Goal: Task Accomplishment & Management: Manage account settings

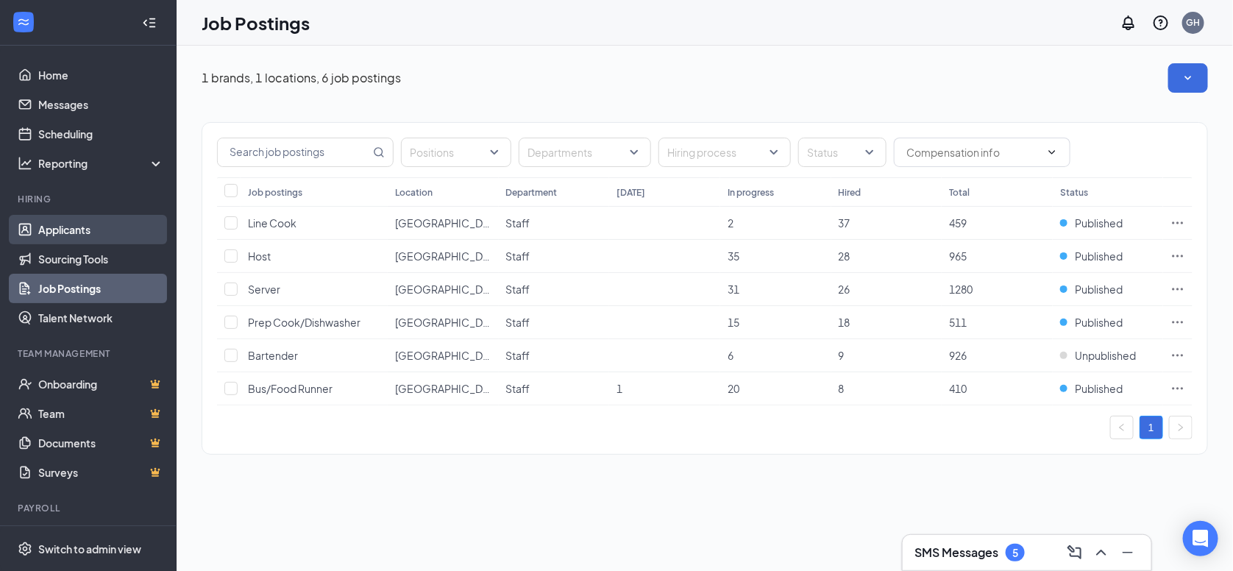
click at [82, 219] on link "Applicants" at bounding box center [101, 229] width 126 height 29
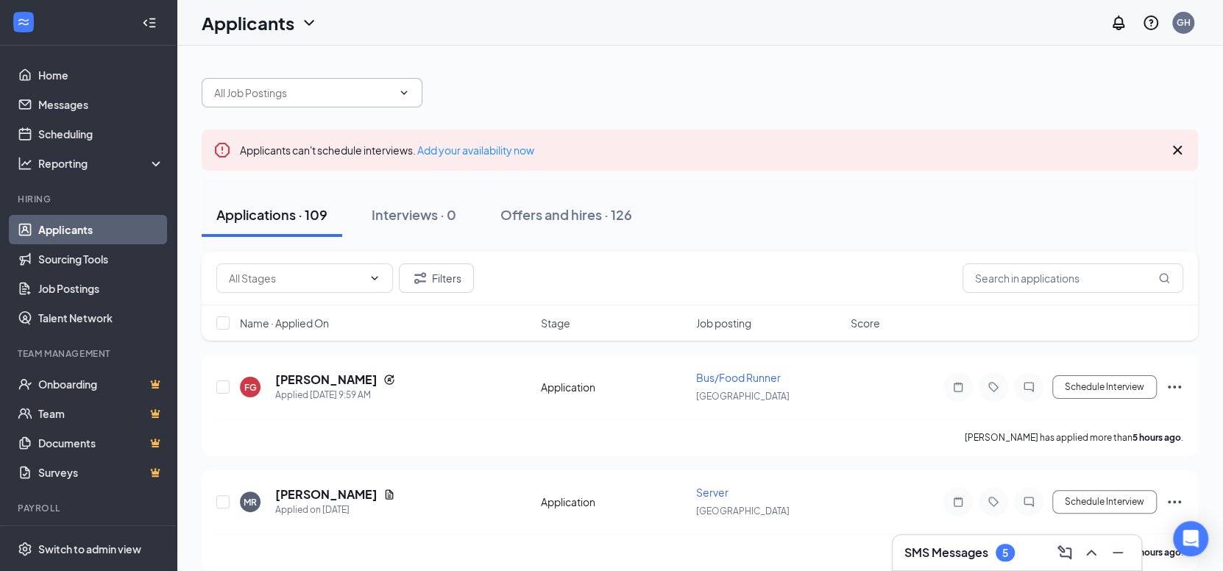
click at [314, 103] on span at bounding box center [312, 92] width 221 height 29
click at [410, 91] on span at bounding box center [312, 92] width 221 height 29
click at [408, 95] on icon "ChevronDown" at bounding box center [404, 93] width 12 height 12
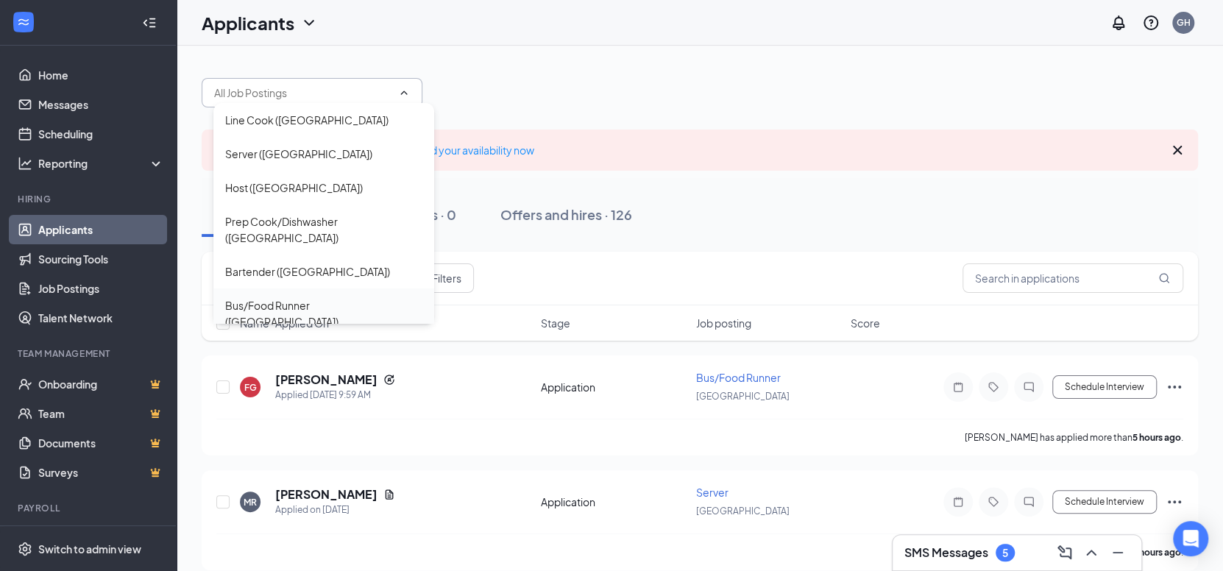
click at [322, 297] on div "Bus/Food Runner ([GEOGRAPHIC_DATA])" at bounding box center [323, 313] width 197 height 32
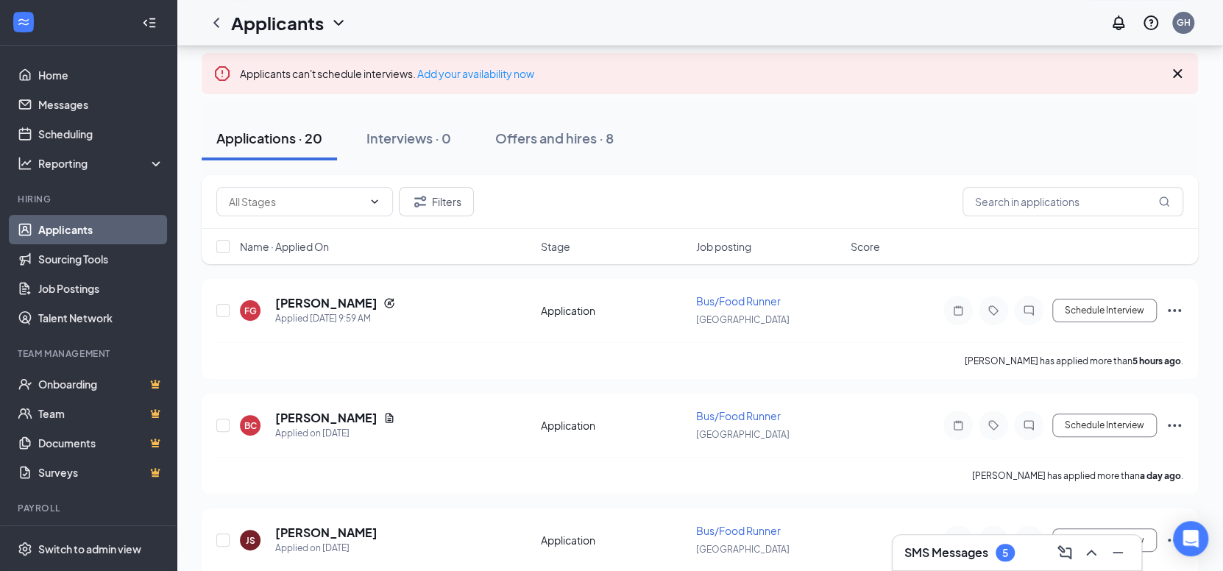
scroll to position [146, 0]
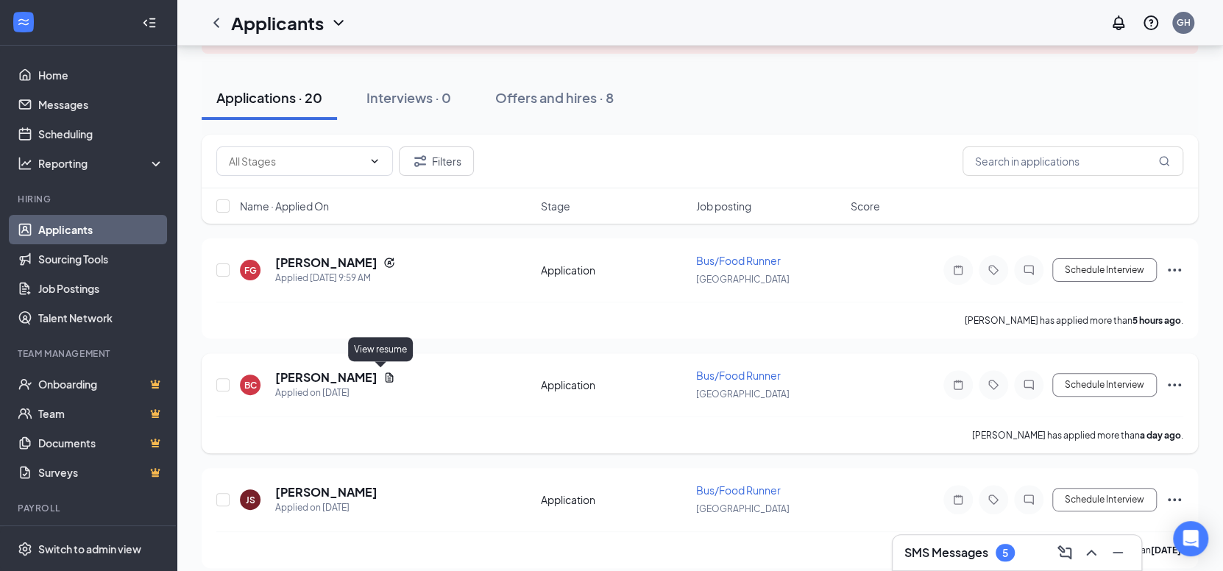
click at [386, 377] on icon "Document" at bounding box center [390, 377] width 8 height 10
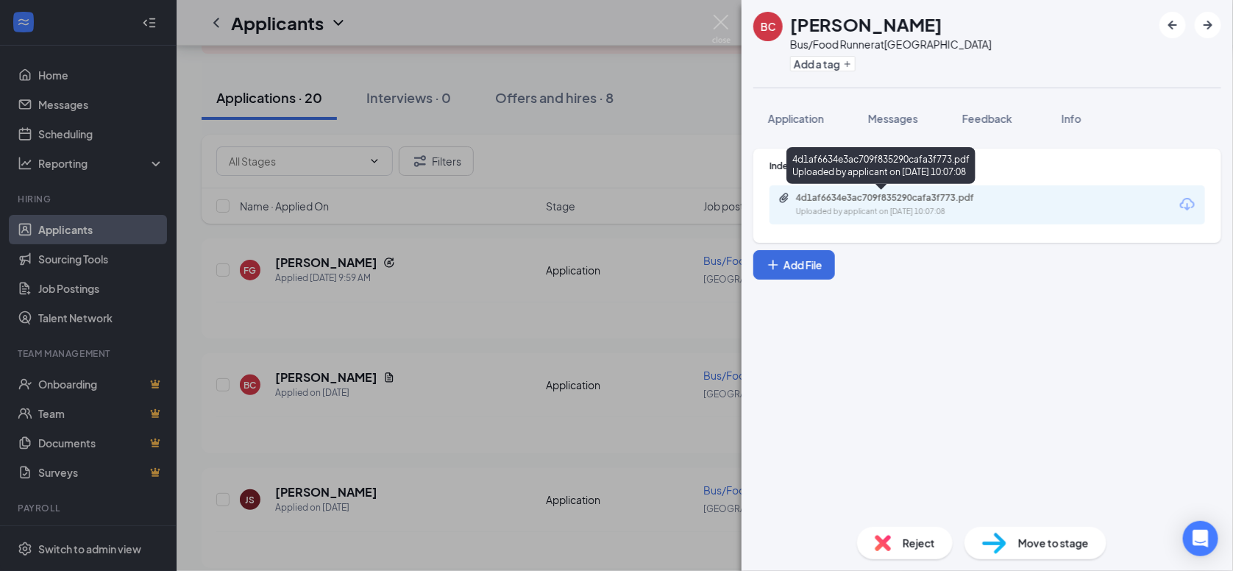
click at [903, 203] on div "4d1af6634e3ac709f835290cafa3f773.pdf" at bounding box center [899, 198] width 206 height 12
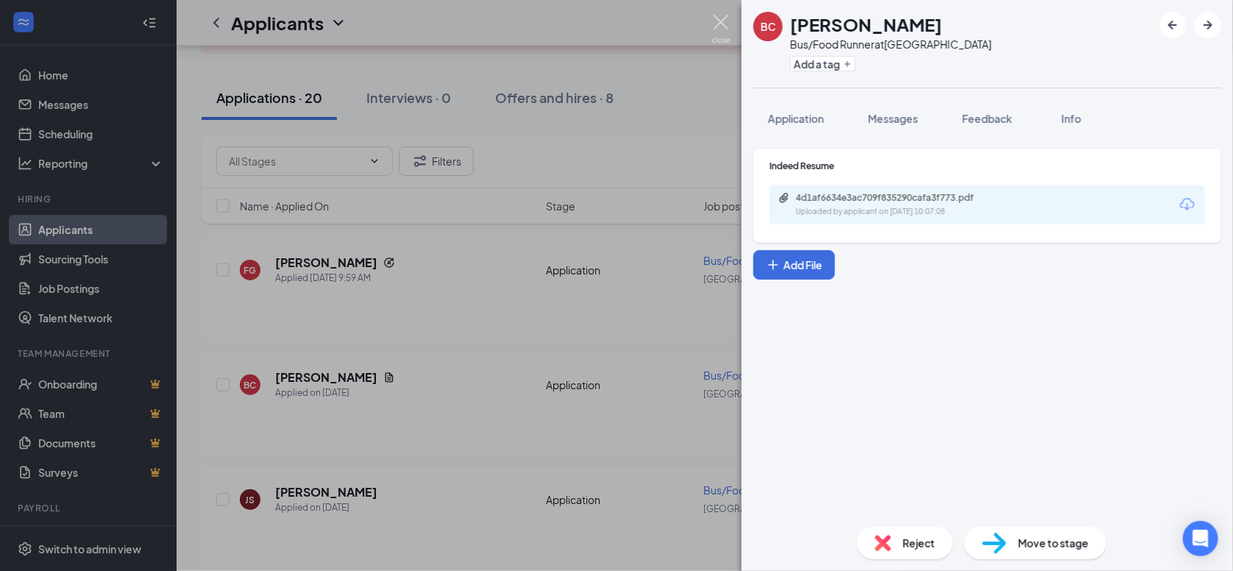
drag, startPoint x: 717, startPoint y: 21, endPoint x: 697, endPoint y: 46, distance: 31.4
click at [717, 21] on img at bounding box center [721, 29] width 18 height 29
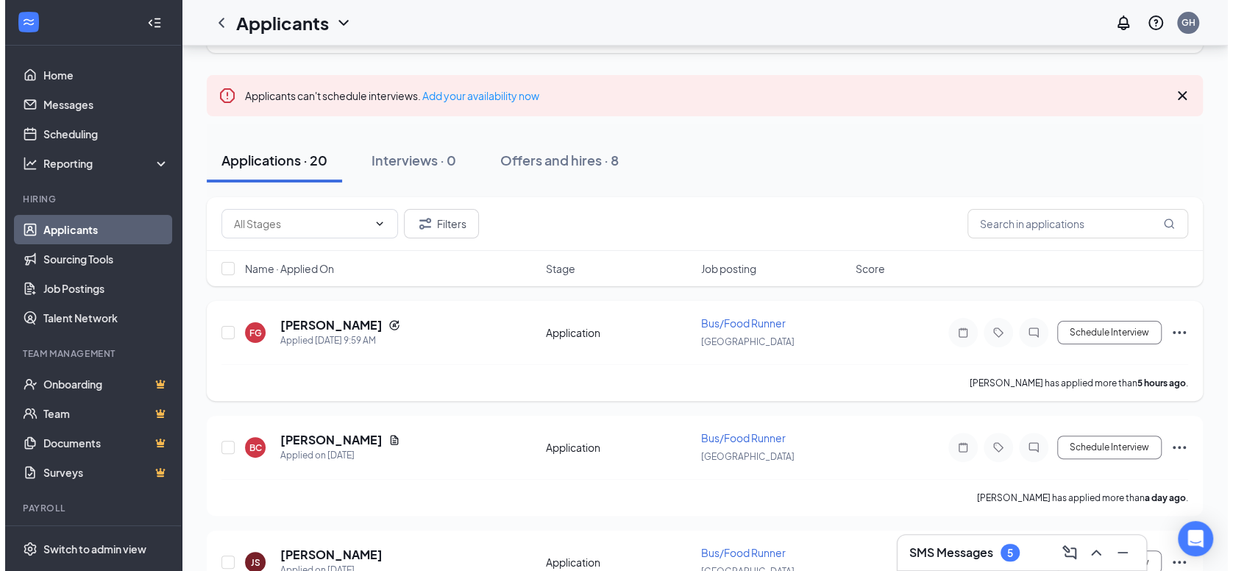
scroll to position [74, 0]
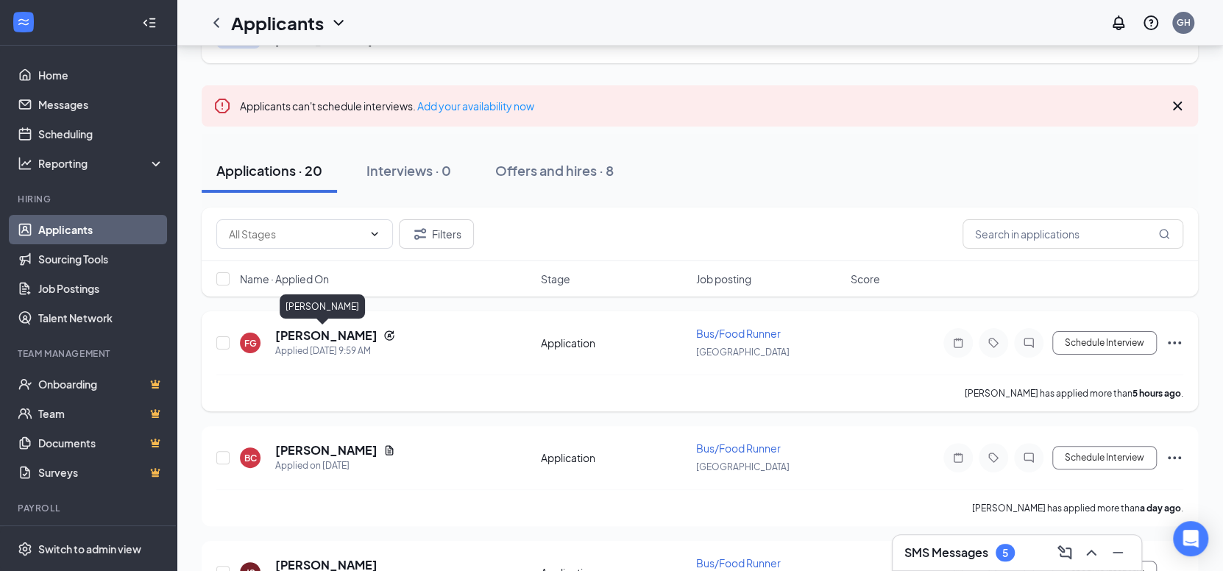
click at [336, 333] on h5 "[PERSON_NAME]" at bounding box center [326, 335] width 102 height 16
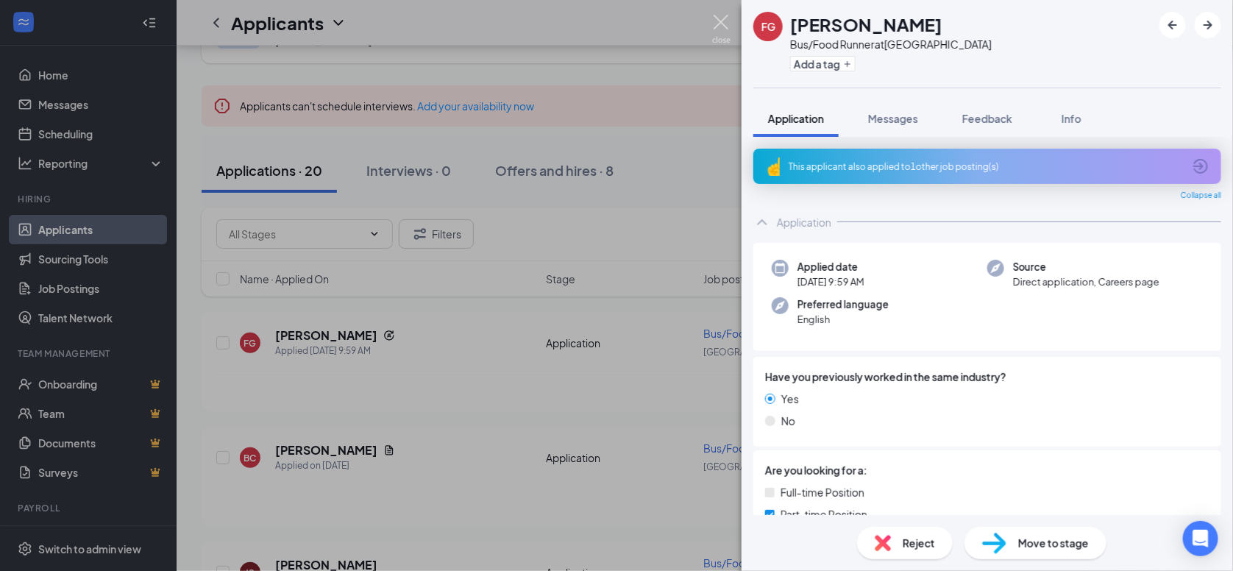
click at [721, 26] on img at bounding box center [721, 29] width 18 height 29
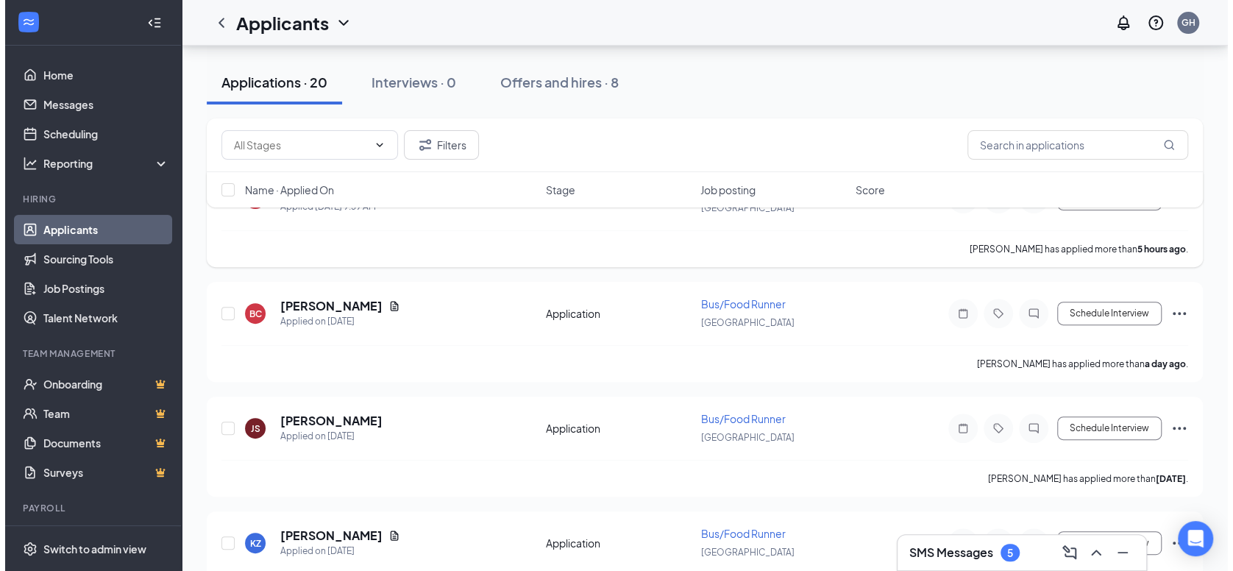
scroll to position [221, 0]
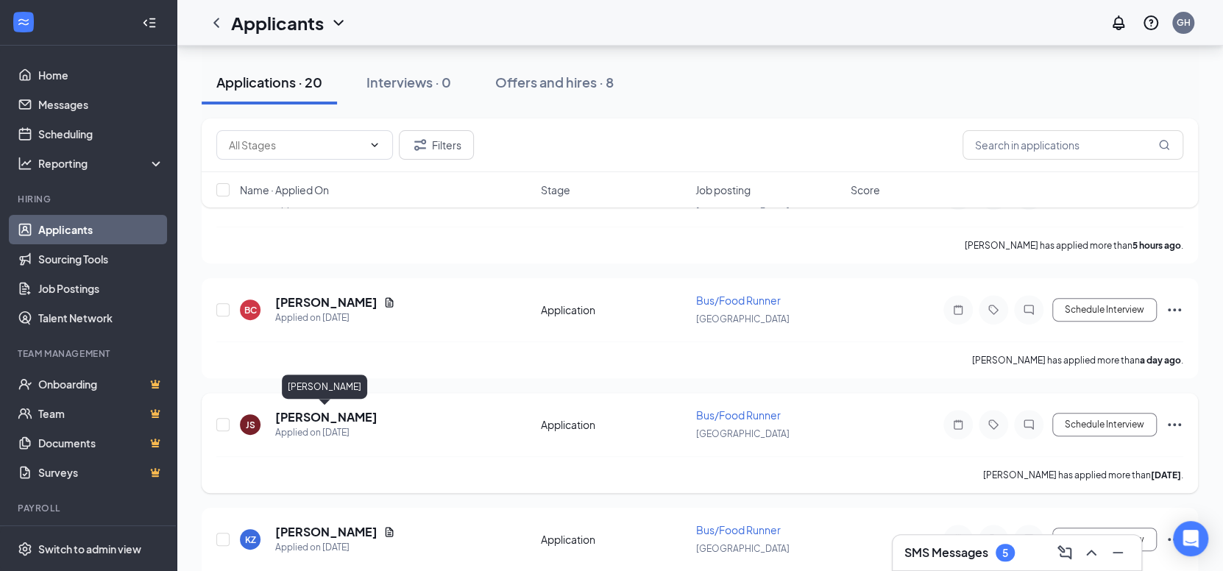
click at [360, 416] on h5 "[PERSON_NAME]" at bounding box center [326, 417] width 102 height 16
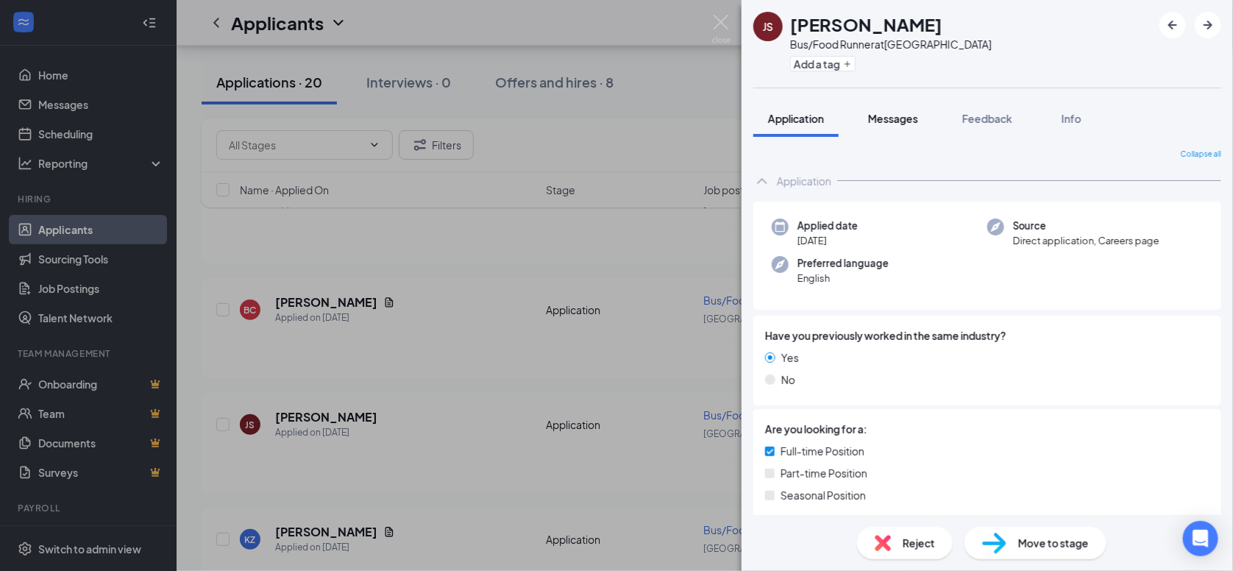
click at [886, 118] on span "Messages" at bounding box center [893, 118] width 50 height 13
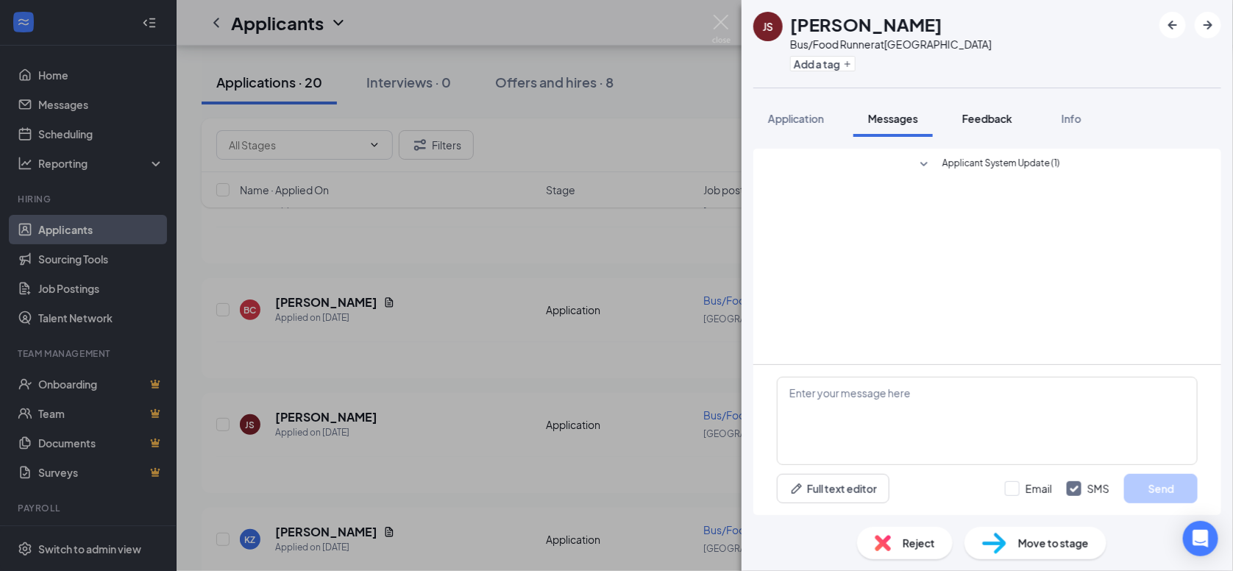
click at [983, 118] on span "Feedback" at bounding box center [987, 118] width 50 height 13
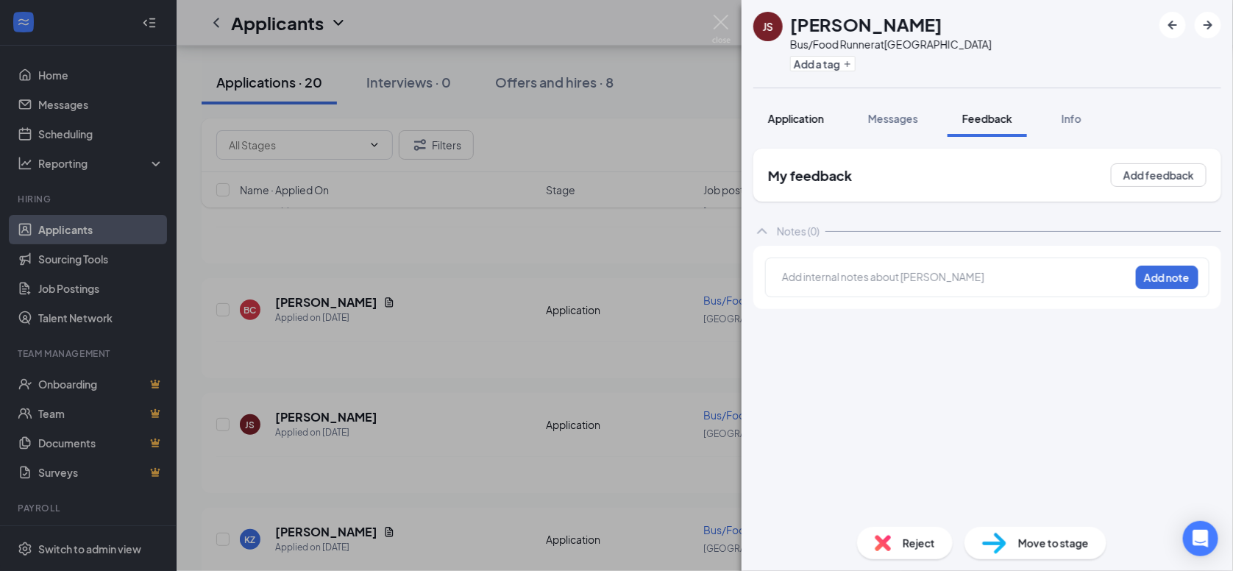
click at [818, 120] on span "Application" at bounding box center [796, 118] width 56 height 13
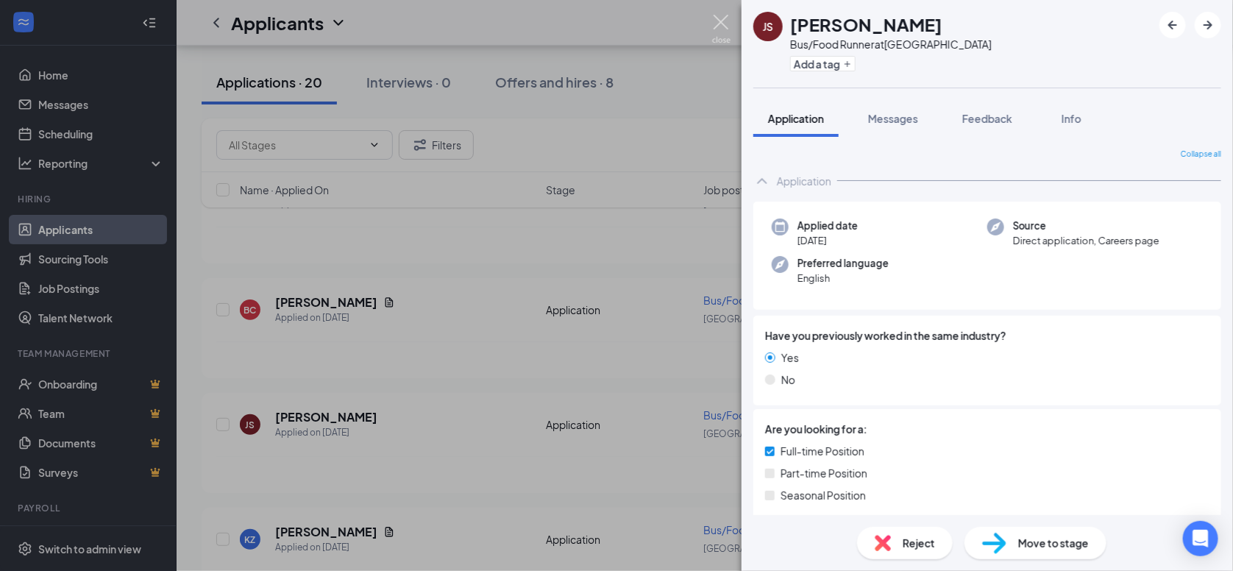
click at [729, 22] on img at bounding box center [721, 29] width 18 height 29
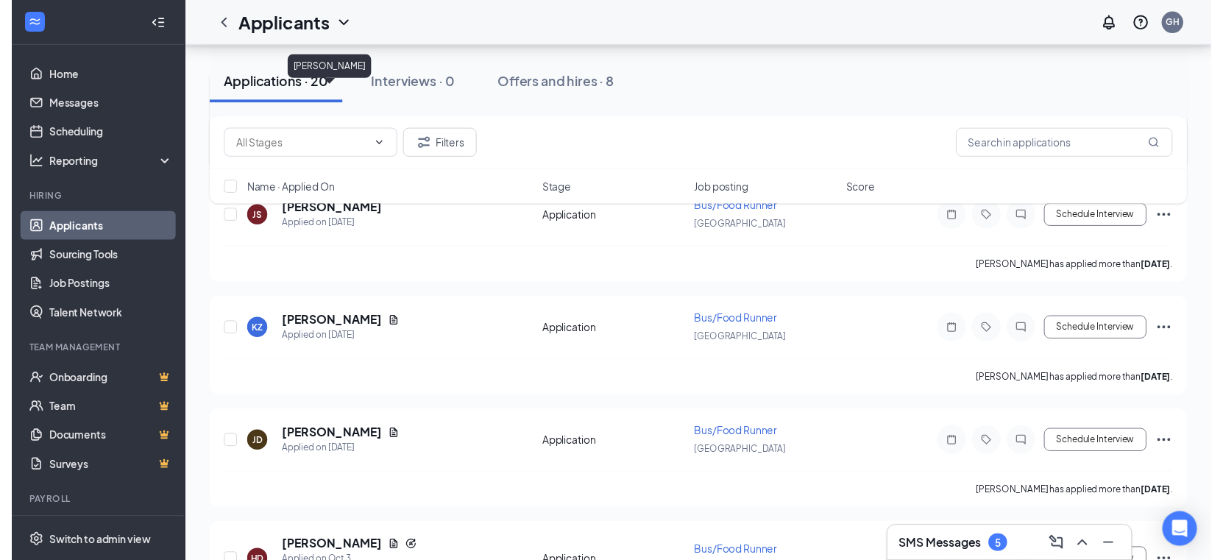
scroll to position [442, 0]
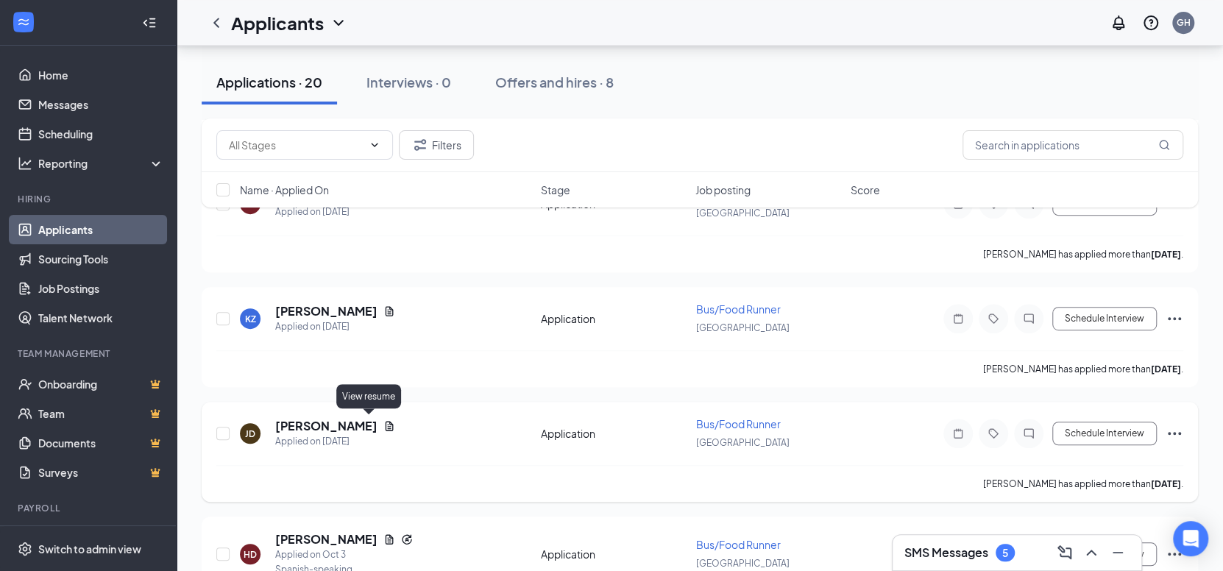
click at [386, 424] on icon "Document" at bounding box center [390, 427] width 8 height 10
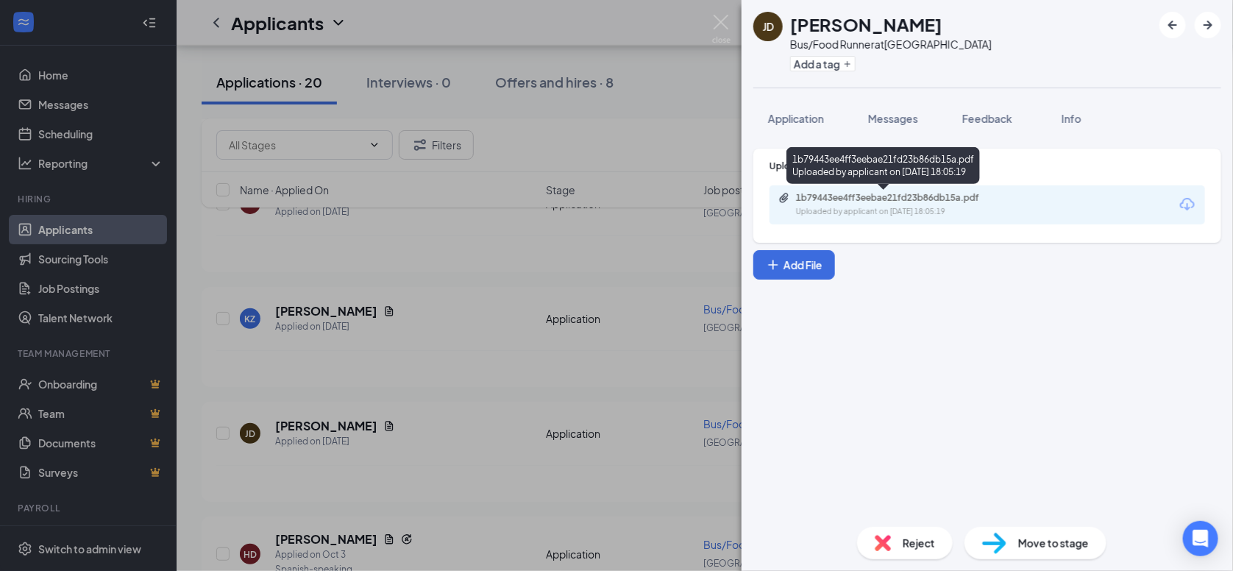
click at [954, 213] on div "Uploaded by applicant on [DATE] 18:05:19" at bounding box center [906, 212] width 221 height 12
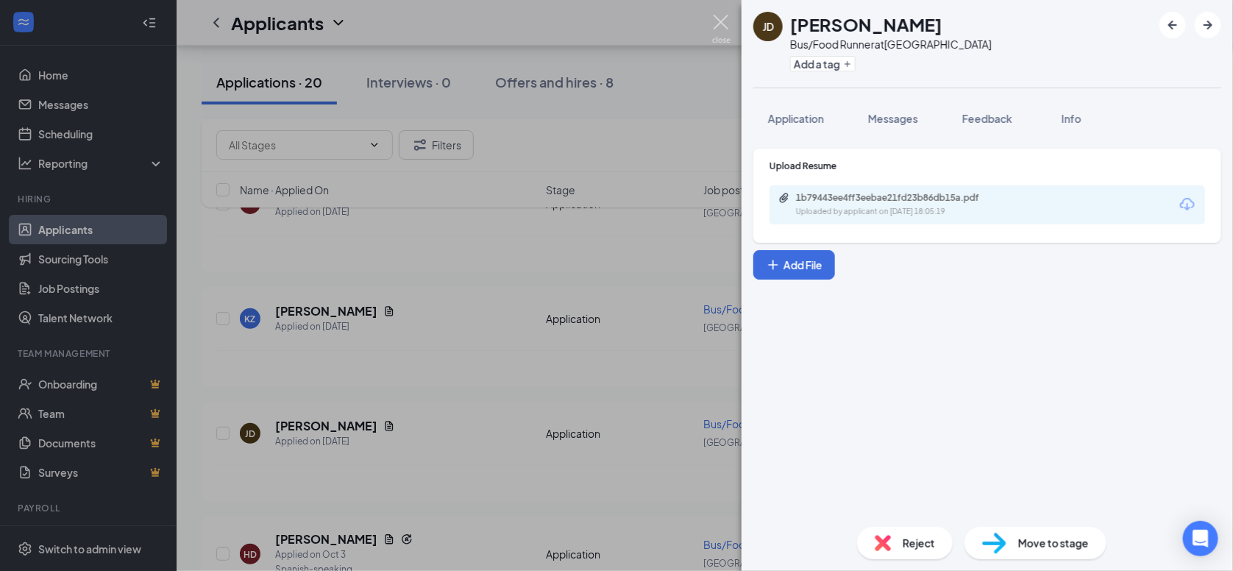
click at [713, 23] on img at bounding box center [721, 29] width 18 height 29
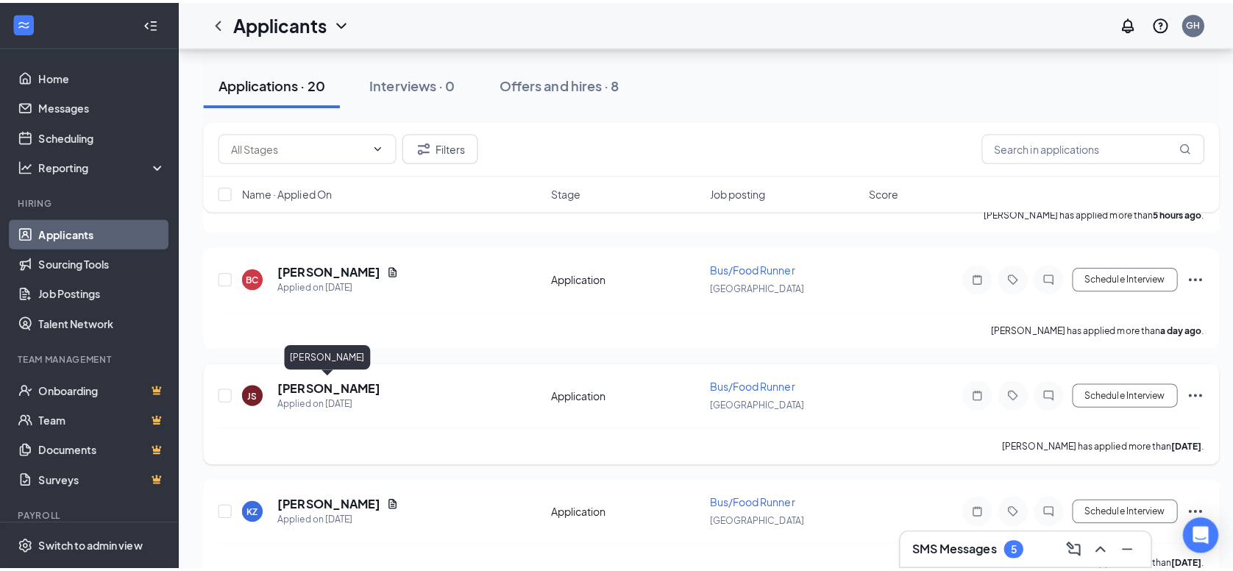
scroll to position [221, 0]
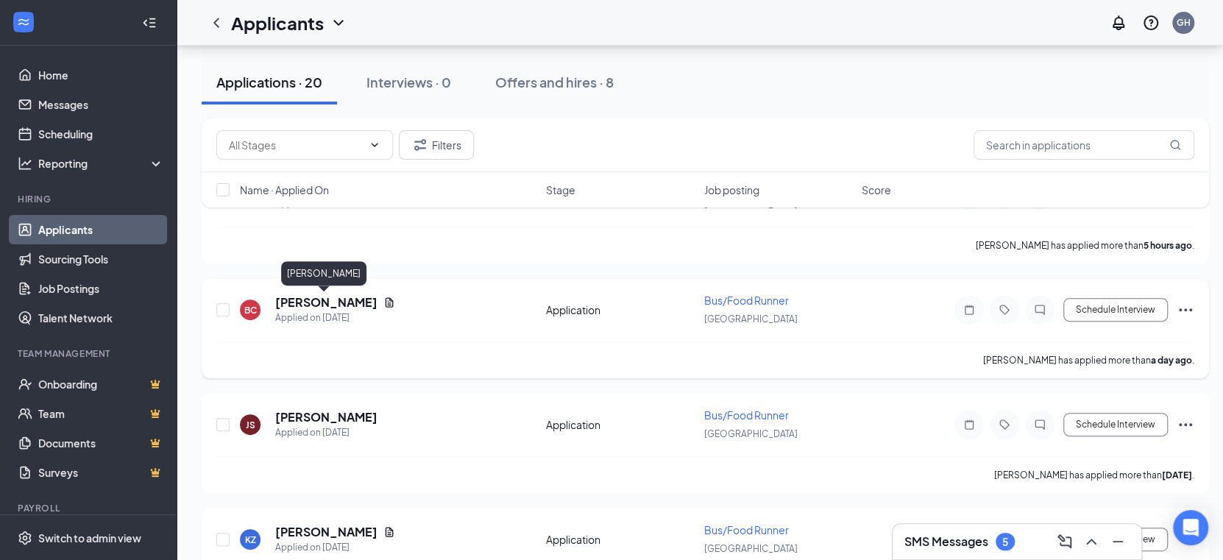
click at [333, 294] on h5 "[PERSON_NAME]" at bounding box center [326, 302] width 102 height 16
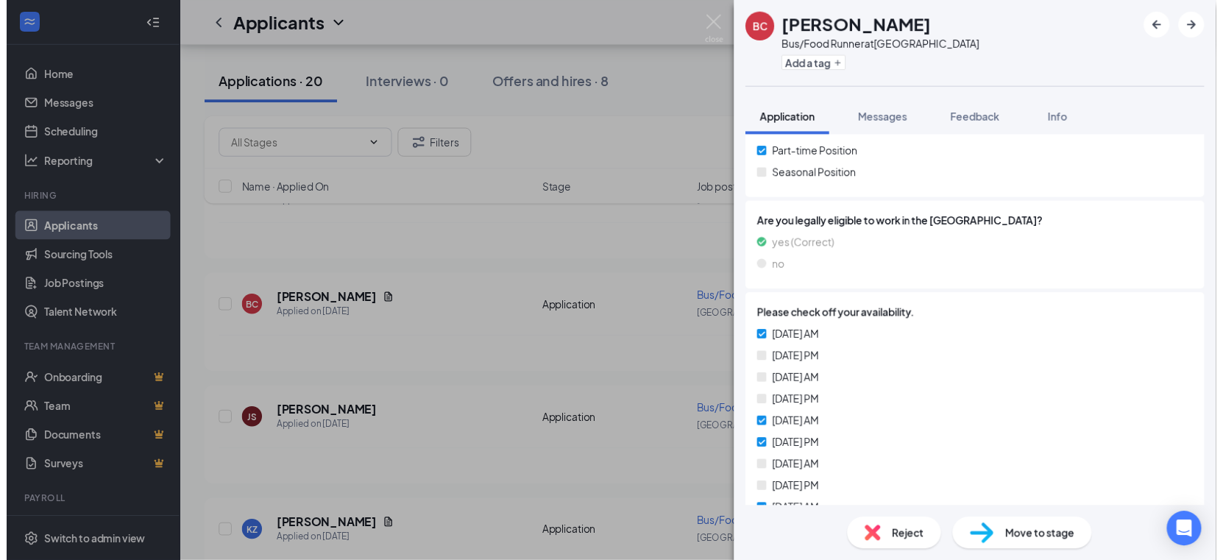
scroll to position [294, 0]
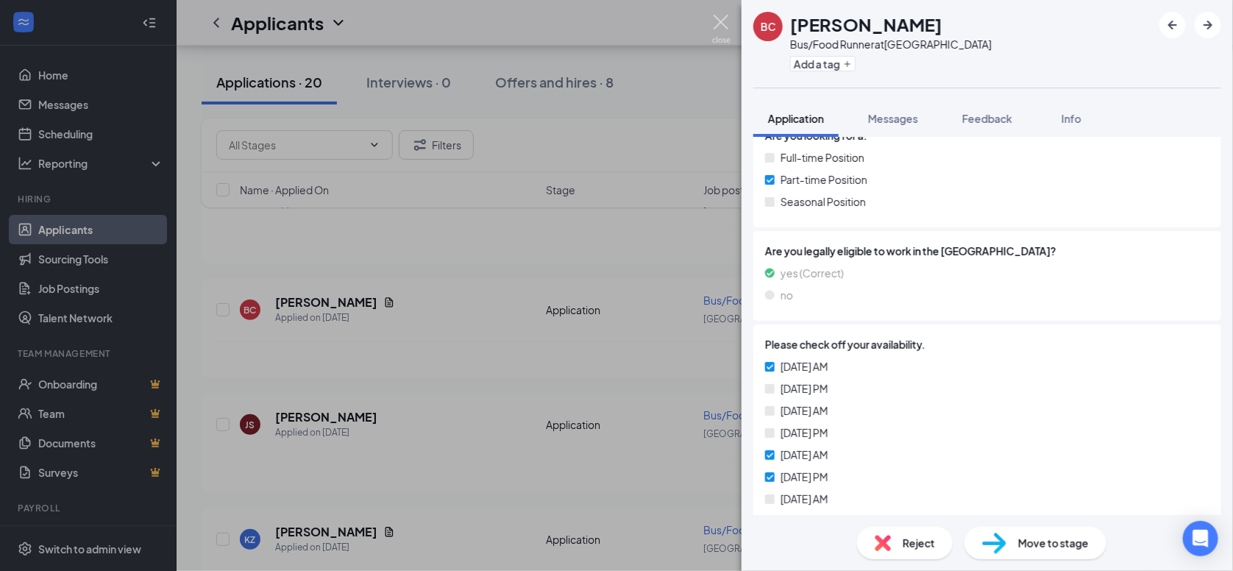
click at [725, 25] on img at bounding box center [721, 29] width 18 height 29
